Goal: Task Accomplishment & Management: Complete application form

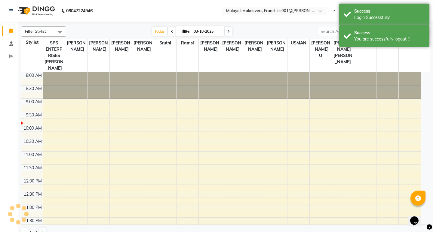
select select "en"
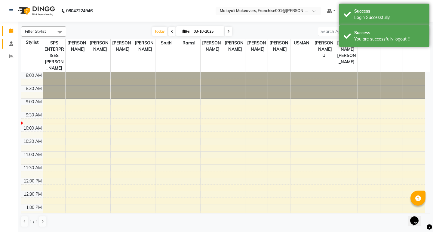
click at [14, 40] on link "Staff" at bounding box center [9, 44] width 14 height 10
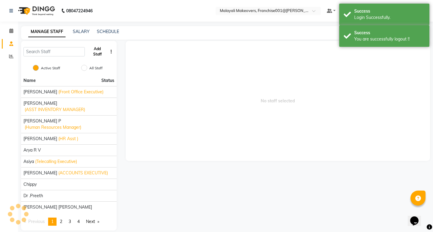
click at [92, 50] on button "Add Staff" at bounding box center [97, 52] width 20 height 16
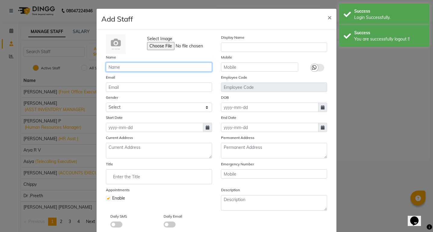
click at [125, 66] on input "text" at bounding box center [159, 67] width 106 height 9
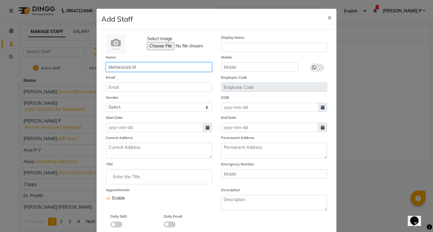
type input "Meharuniza M"
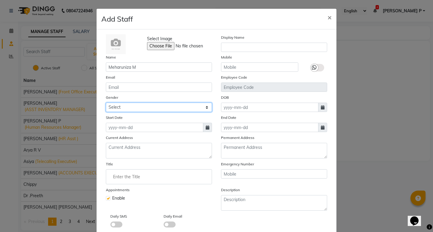
click at [177, 112] on select "Select [DEMOGRAPHIC_DATA] [DEMOGRAPHIC_DATA] Other Prefer Not To Say" at bounding box center [159, 107] width 106 height 9
select select "[DEMOGRAPHIC_DATA]"
click at [106, 103] on select "Select [DEMOGRAPHIC_DATA] [DEMOGRAPHIC_DATA] Other Prefer Not To Say" at bounding box center [159, 107] width 106 height 9
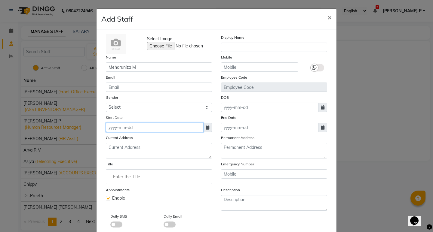
click at [135, 130] on input at bounding box center [154, 127] width 97 height 9
select select "10"
select select "2025"
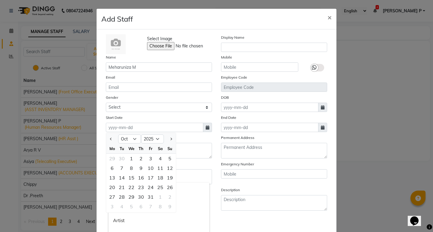
click at [205, 172] on input "Enter the Title" at bounding box center [159, 177] width 101 height 12
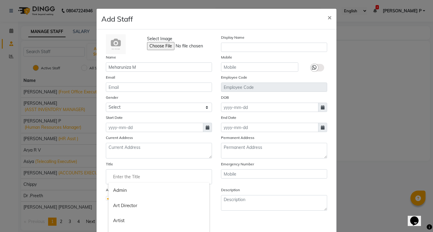
click at [128, 171] on div at bounding box center [216, 116] width 433 height 232
click at [130, 174] on input "Enter the Title" at bounding box center [159, 177] width 101 height 12
type input "Front Office exe"
click at [131, 127] on div at bounding box center [216, 116] width 433 height 232
click at [132, 122] on div "Start Date" at bounding box center [158, 124] width 115 height 18
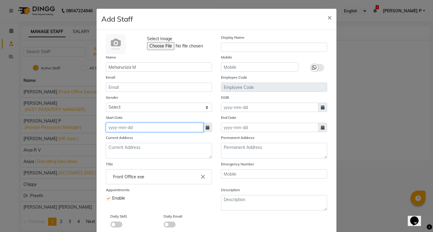
click at [136, 127] on input at bounding box center [154, 127] width 97 height 9
select select "10"
select select "2025"
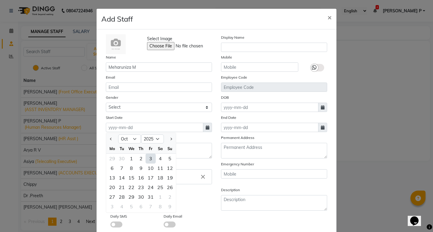
click at [106, 140] on div at bounding box center [112, 139] width 12 height 10
click at [110, 140] on span "Previous month" at bounding box center [111, 139] width 2 height 2
select select "9"
click at [110, 187] on div "22" at bounding box center [112, 188] width 10 height 10
type input "[DATE]"
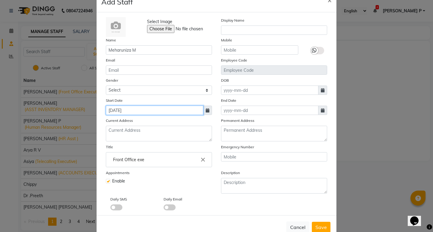
scroll to position [3, 0]
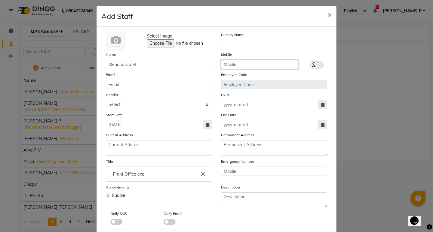
click at [237, 64] on input "text" at bounding box center [259, 64] width 77 height 9
paste input "8086027957"
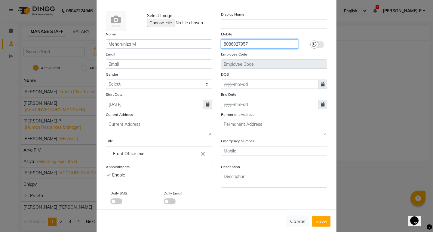
scroll to position [33, 0]
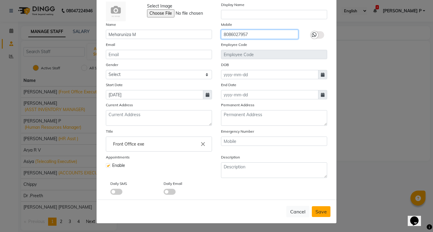
type input "8086027957"
click at [316, 213] on span "Save" at bounding box center [321, 212] width 11 height 6
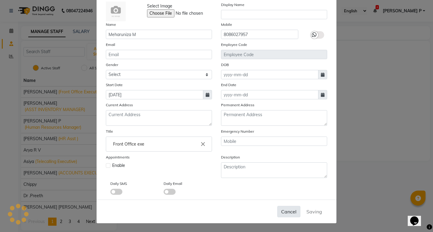
select select
checkbox input "false"
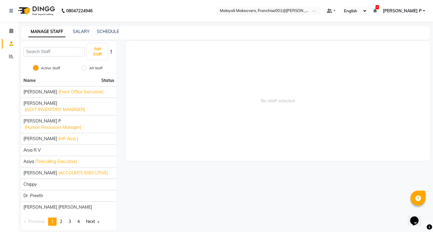
click at [411, 8] on span "[PERSON_NAME] P" at bounding box center [402, 11] width 39 height 6
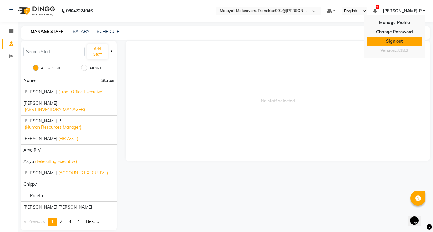
click at [389, 38] on link "Sign out" at bounding box center [394, 41] width 55 height 9
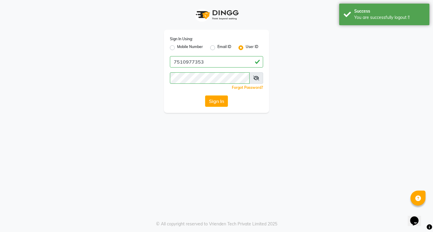
click at [195, 46] on label "Mobile Number" at bounding box center [190, 47] width 26 height 7
click at [181, 46] on input "Mobile Number" at bounding box center [179, 46] width 4 height 4
radio input "true"
radio input "false"
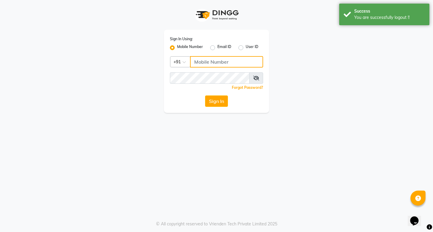
click at [218, 64] on input "Username" at bounding box center [226, 61] width 73 height 11
type input "9778691073"
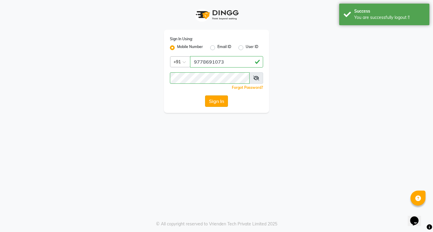
click at [220, 100] on button "Sign In" at bounding box center [216, 101] width 23 height 11
